Goal: Complete application form

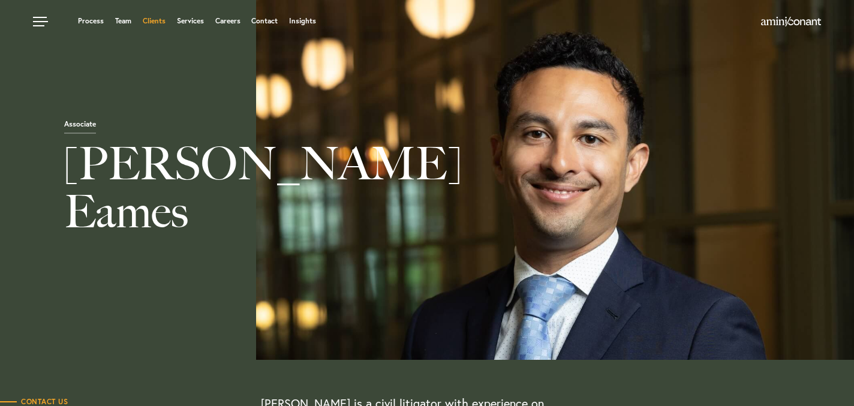
click at [158, 22] on link "Clients" at bounding box center [154, 20] width 23 height 7
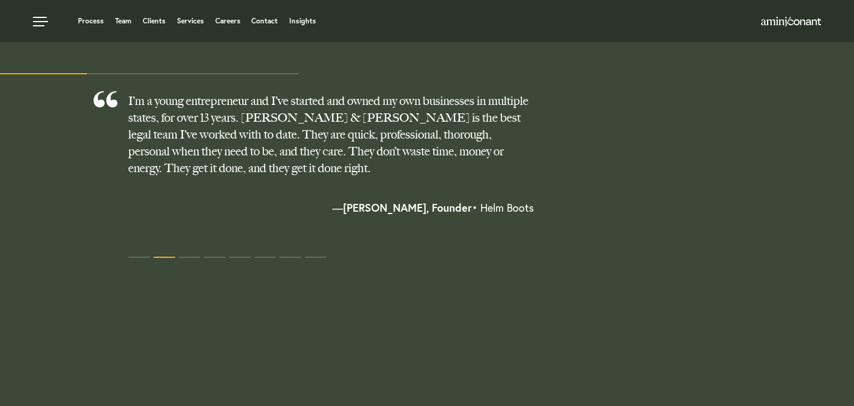
scroll to position [1010, 0]
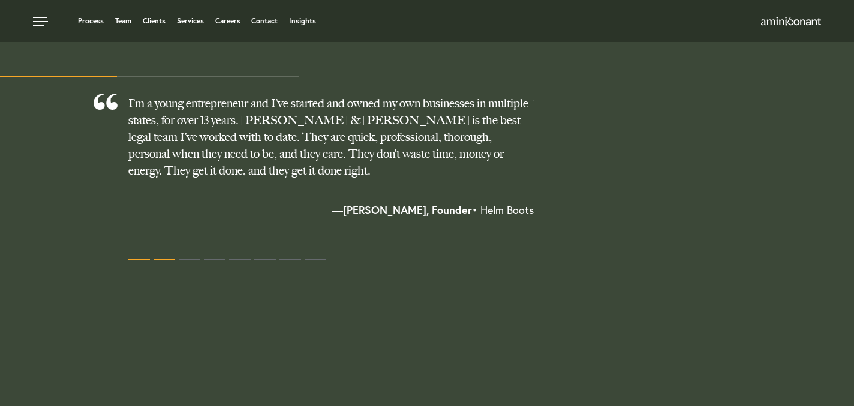
click at [136, 260] on button at bounding box center [139, 260] width 22 height 18
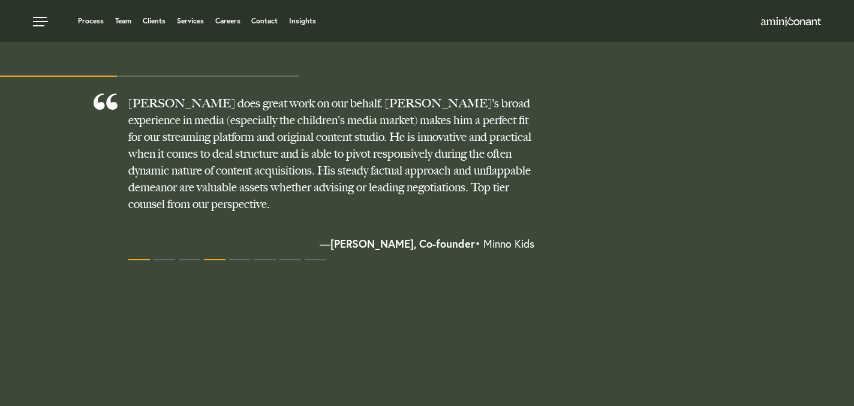
click at [213, 259] on button at bounding box center [215, 260] width 22 height 18
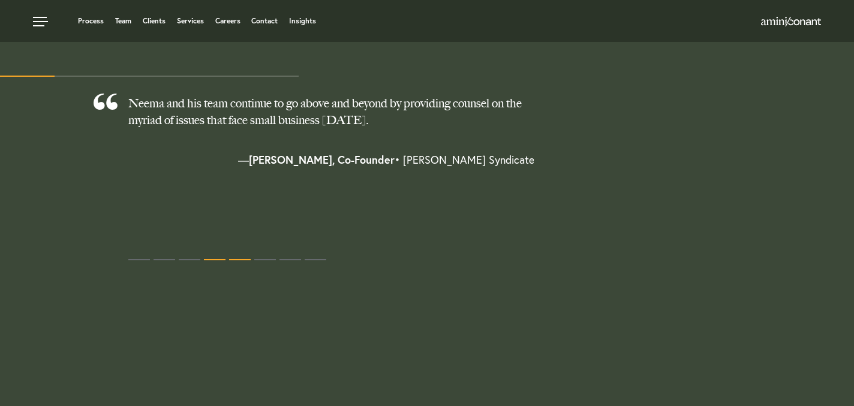
click at [241, 260] on span at bounding box center [240, 259] width 22 height 1
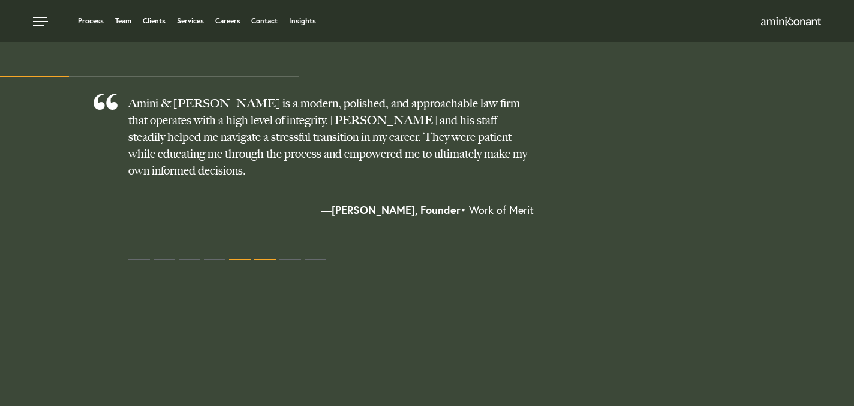
click at [264, 256] on button at bounding box center [265, 260] width 22 height 18
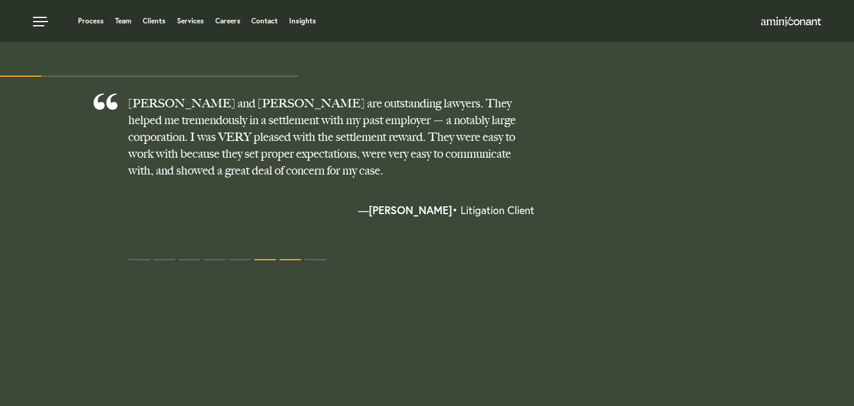
click at [280, 260] on span at bounding box center [291, 259] width 22 height 1
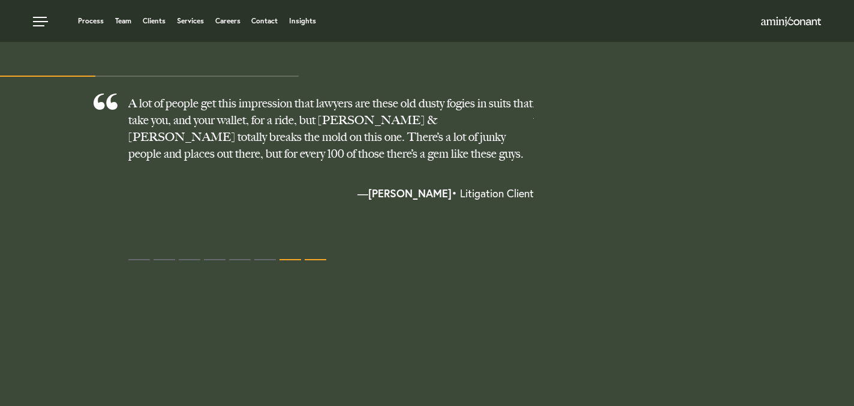
click at [314, 257] on button at bounding box center [316, 260] width 22 height 18
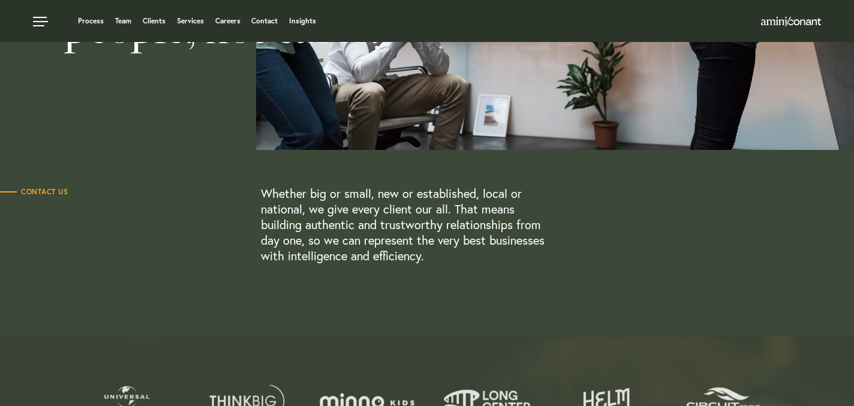
scroll to position [0, 0]
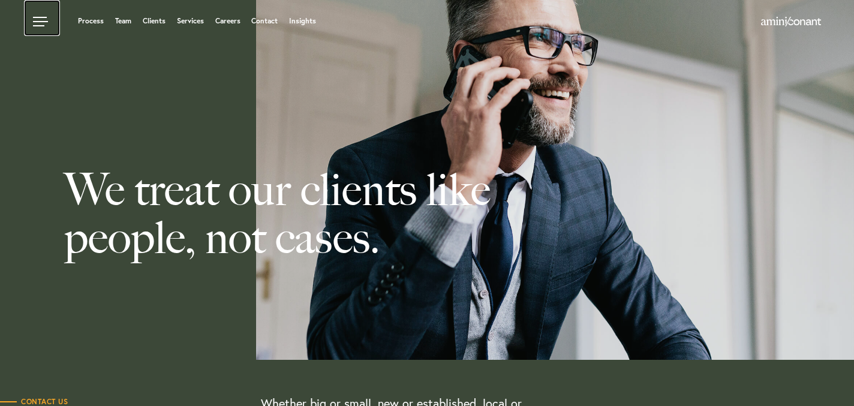
click at [35, 15] on link at bounding box center [42, 18] width 36 height 36
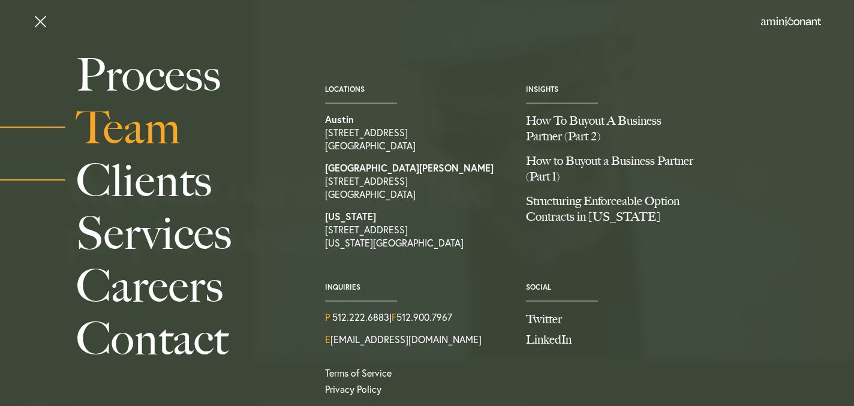
click at [112, 131] on link "Team" at bounding box center [187, 127] width 222 height 53
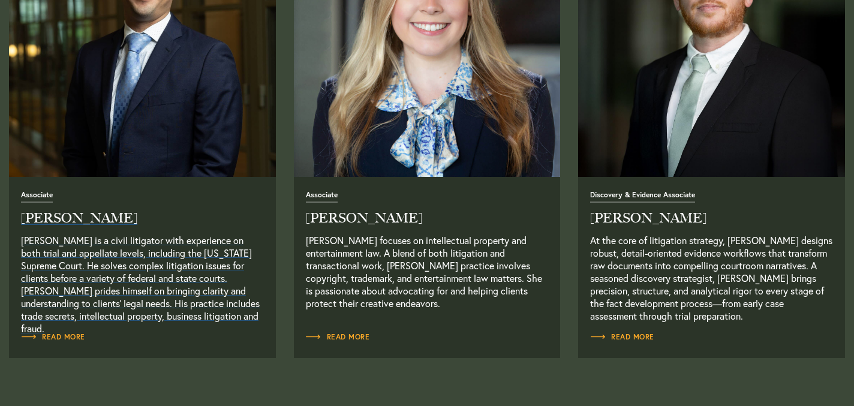
scroll to position [1552, 0]
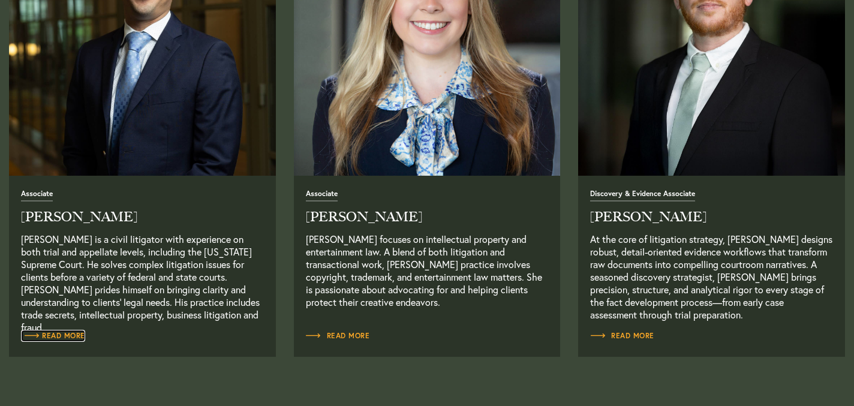
click at [60, 336] on span "Read More" at bounding box center [53, 335] width 64 height 7
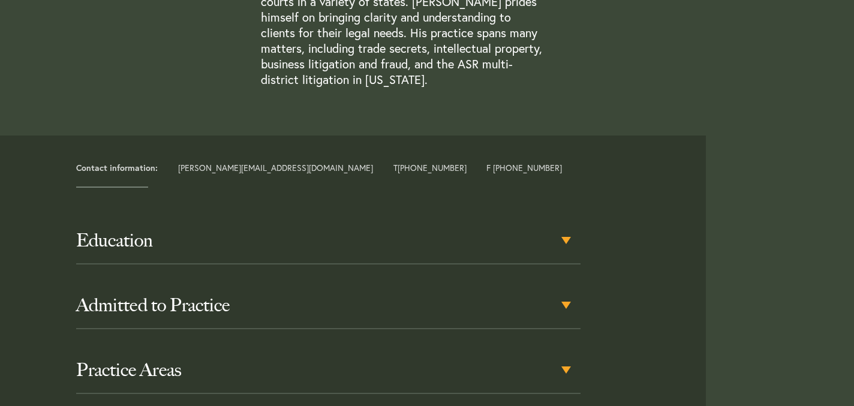
scroll to position [471, 0]
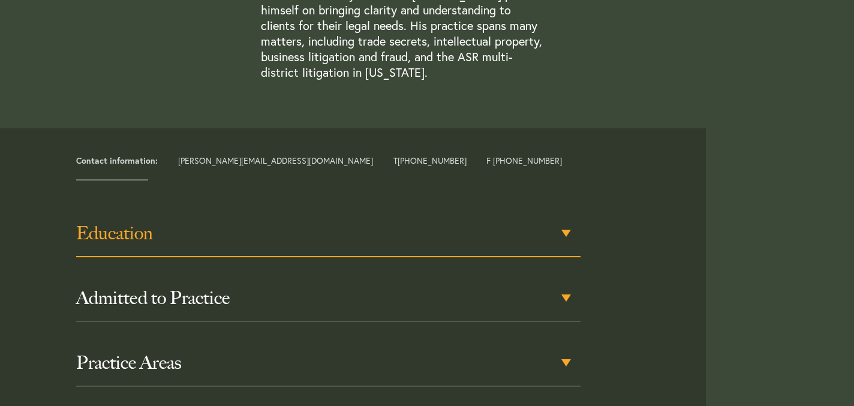
click at [113, 226] on h3 "Education" at bounding box center [328, 234] width 504 height 22
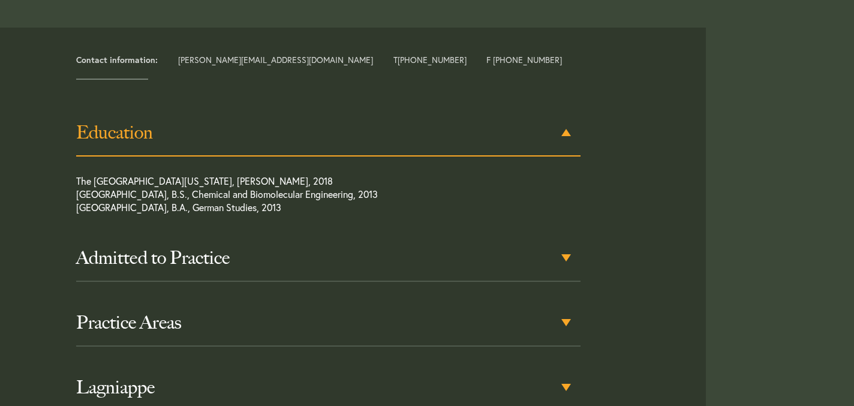
scroll to position [573, 0]
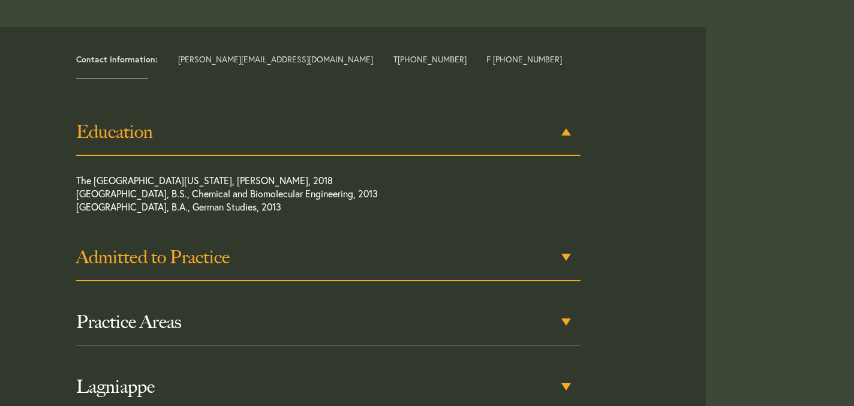
click at [138, 247] on h3 "Admitted to Practice" at bounding box center [328, 258] width 504 height 22
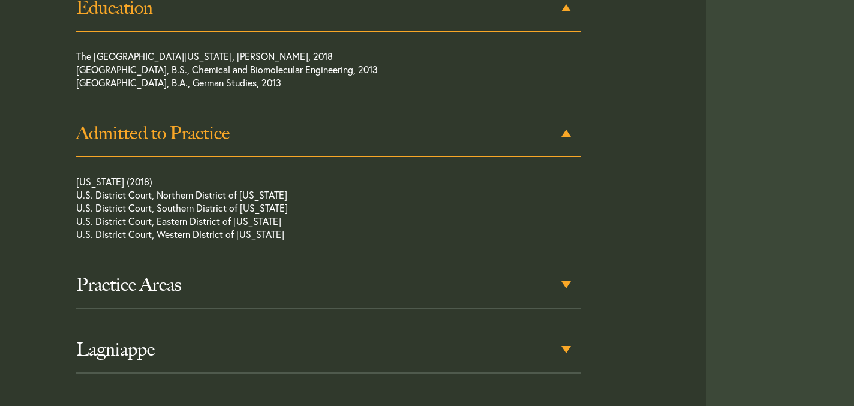
scroll to position [698, 0]
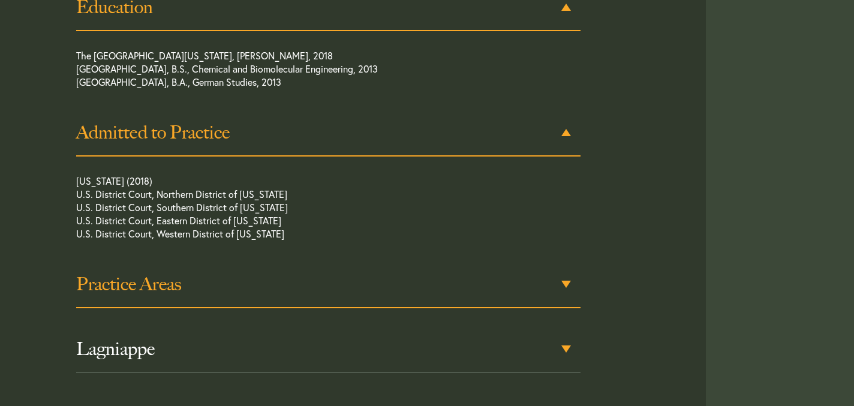
click at [160, 274] on h3 "Practice Areas" at bounding box center [328, 285] width 504 height 22
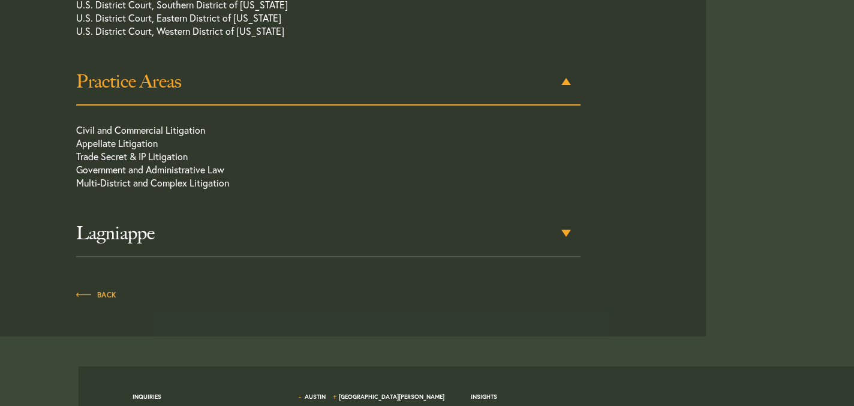
scroll to position [918, 0]
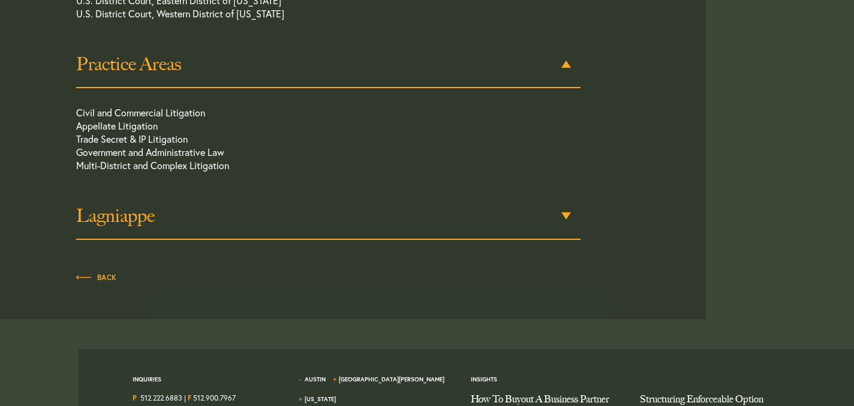
click at [122, 212] on div "Lagniappe" at bounding box center [328, 216] width 504 height 47
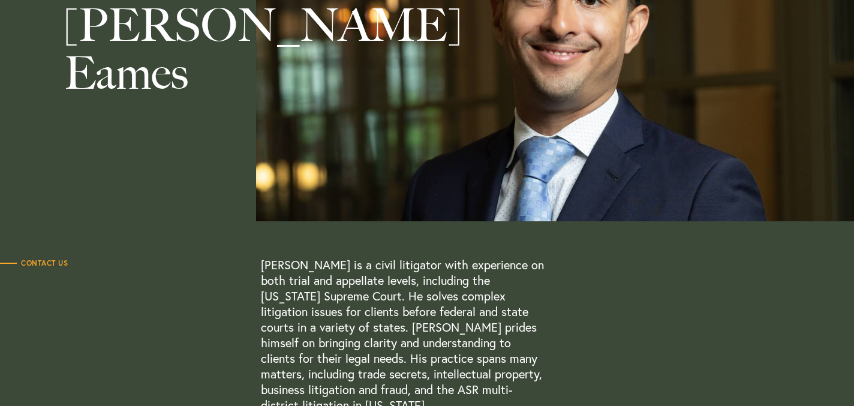
scroll to position [145, 0]
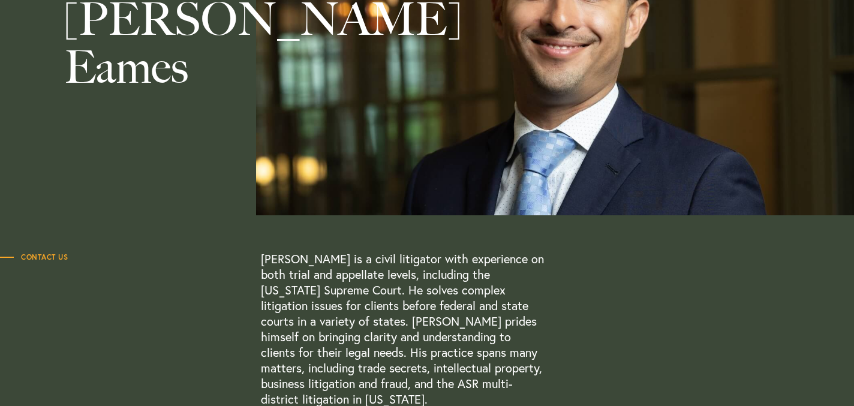
click at [45, 257] on span "Contact Us" at bounding box center [34, 257] width 68 height 7
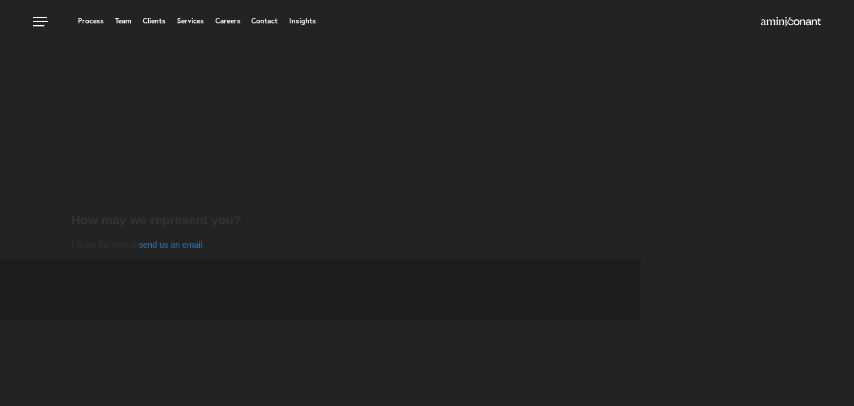
select select "Austin"
select select "Business and Civil Litigation"
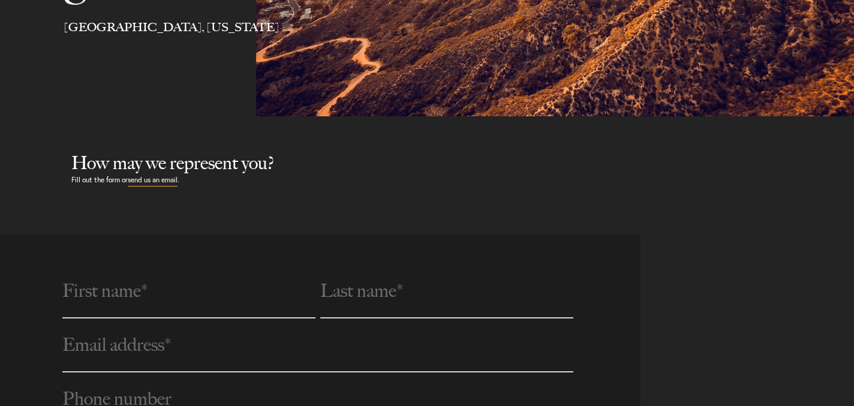
scroll to position [246, 0]
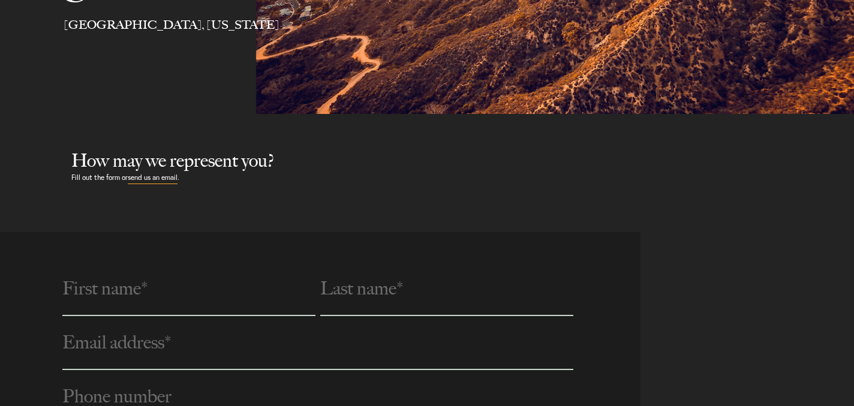
click at [127, 298] on input "text" at bounding box center [188, 289] width 253 height 54
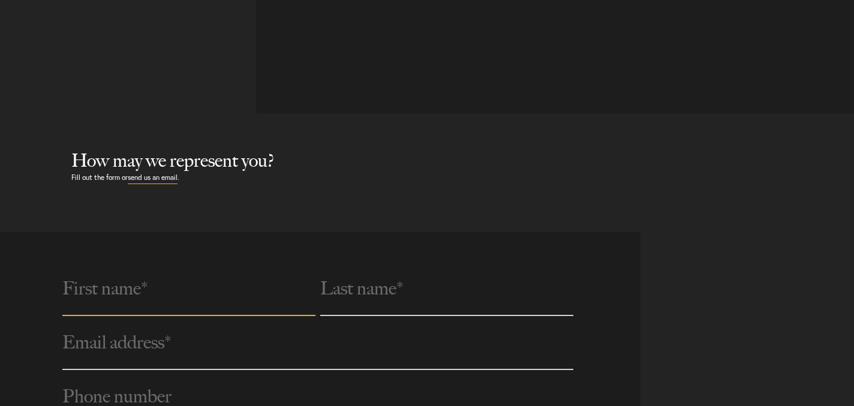
type input "[PERSON_NAME]"
type input "Alter"
type input "[EMAIL_ADDRESS][DOMAIN_NAME]"
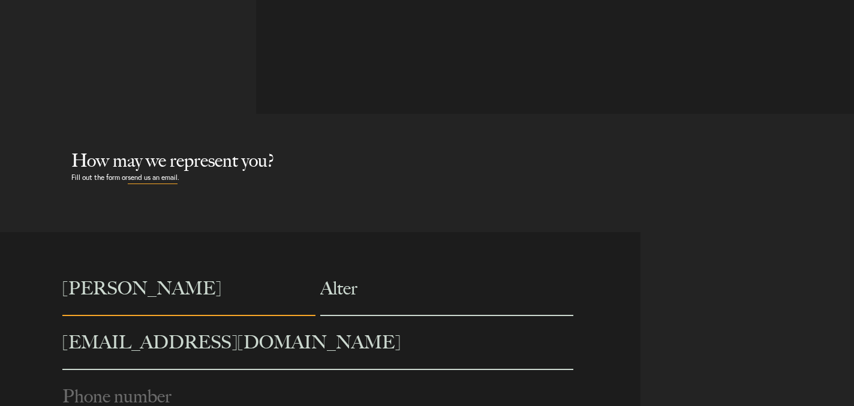
type input "7739578981"
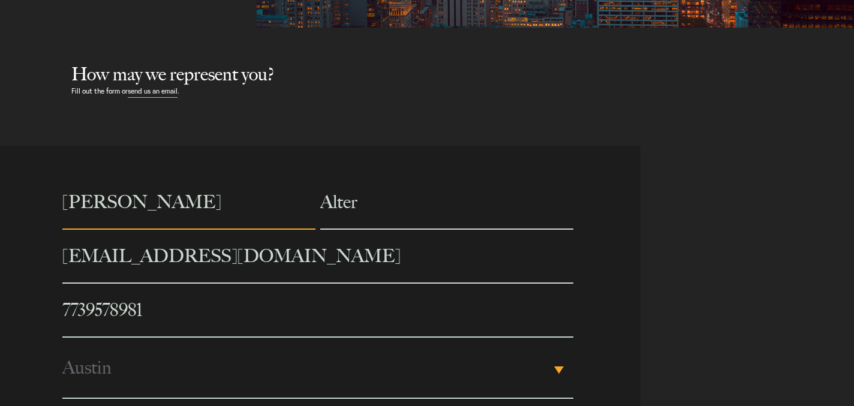
scroll to position [381, 0]
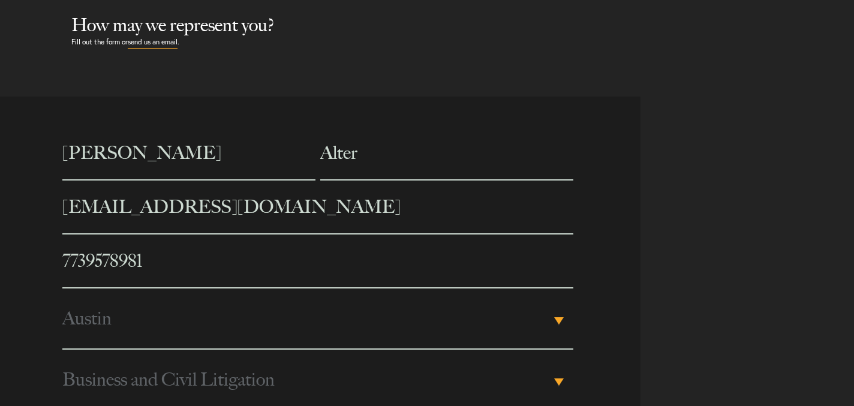
click at [170, 335] on span "Austin" at bounding box center [306, 319] width 488 height 60
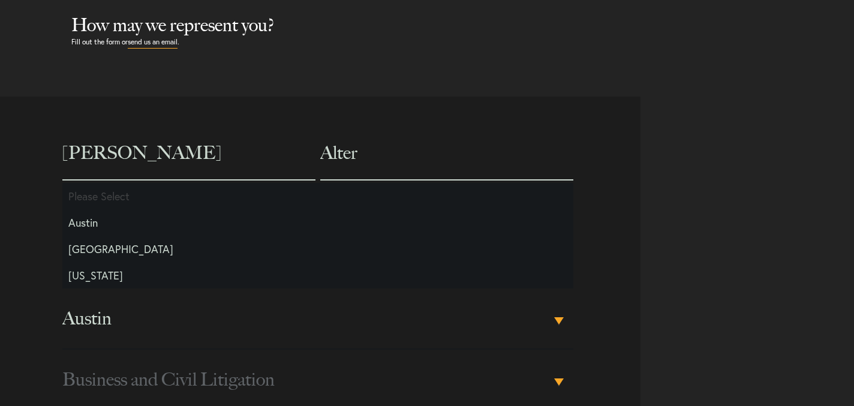
click at [170, 335] on span "Austin" at bounding box center [306, 319] width 488 height 60
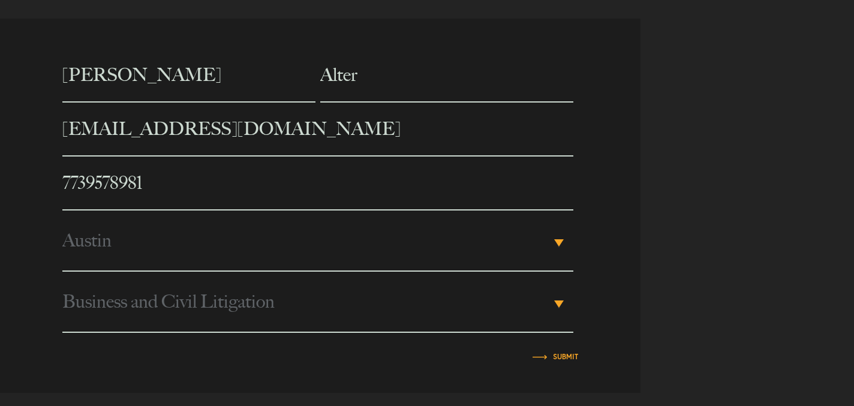
scroll to position [486, 0]
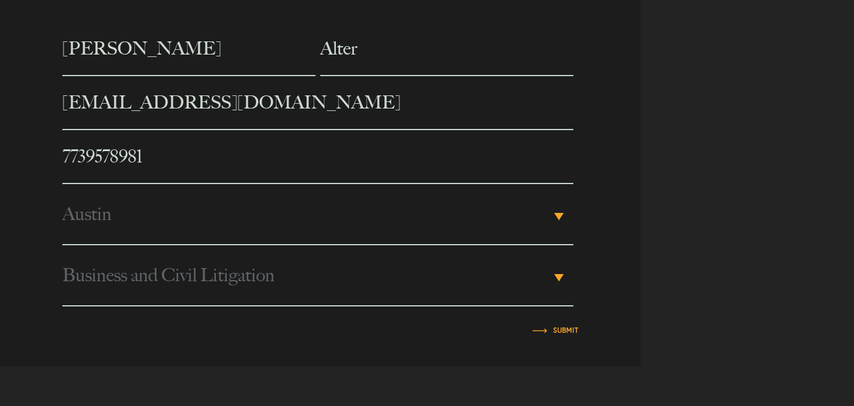
click at [150, 287] on span "Business and Civil Litigation" at bounding box center [306, 275] width 488 height 60
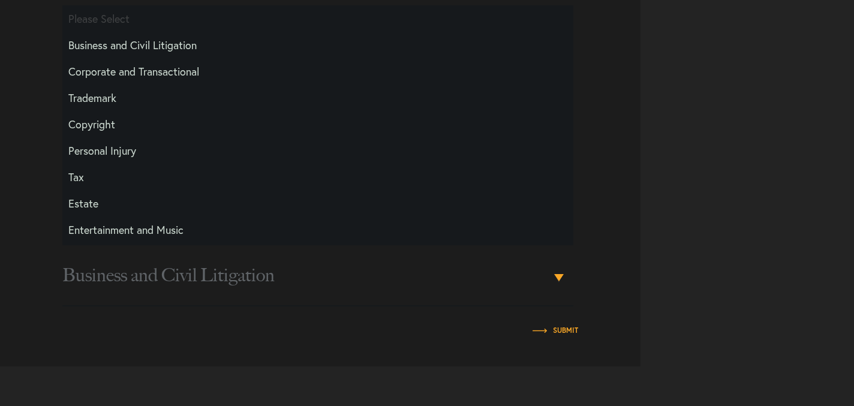
click at [148, 282] on span "Business and Civil Litigation" at bounding box center [306, 275] width 488 height 60
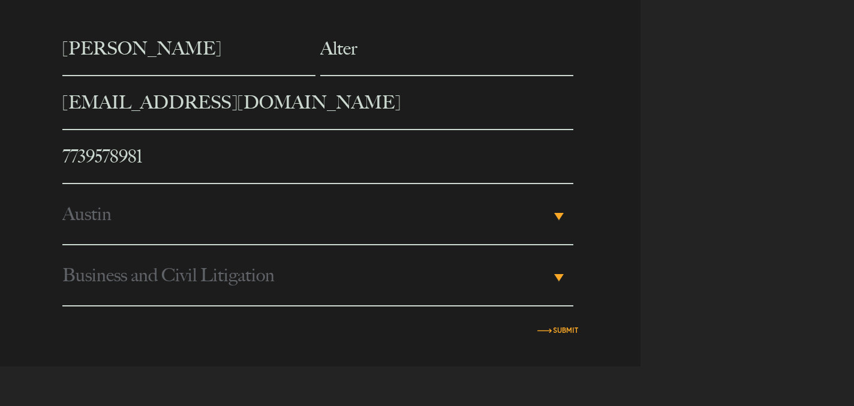
click at [563, 331] on input "Submit" at bounding box center [565, 330] width 25 height 7
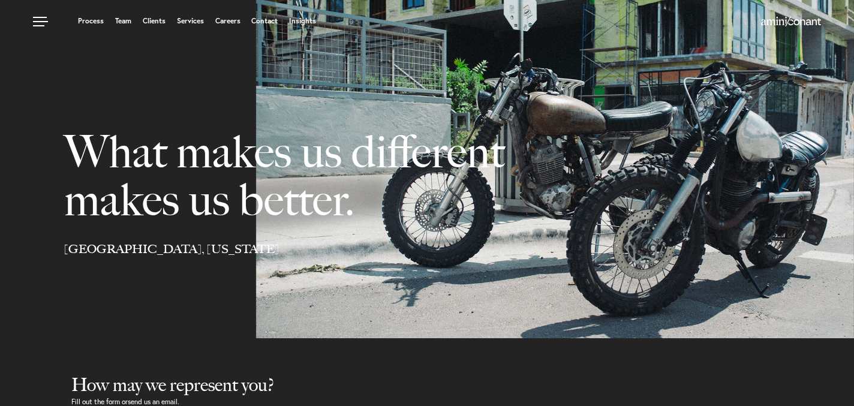
scroll to position [0, 0]
